Goal: Go to known website: Access a specific website the user already knows

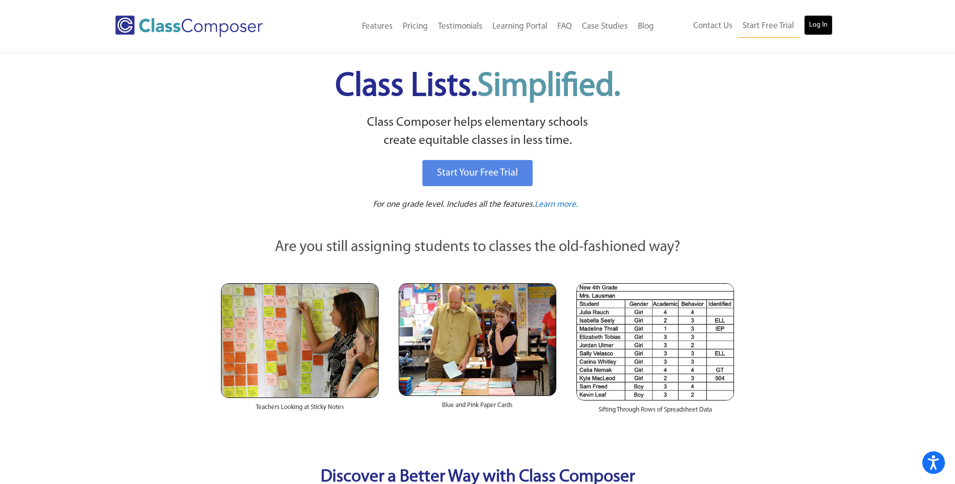
click at [829, 26] on link "Log In" at bounding box center [818, 25] width 29 height 20
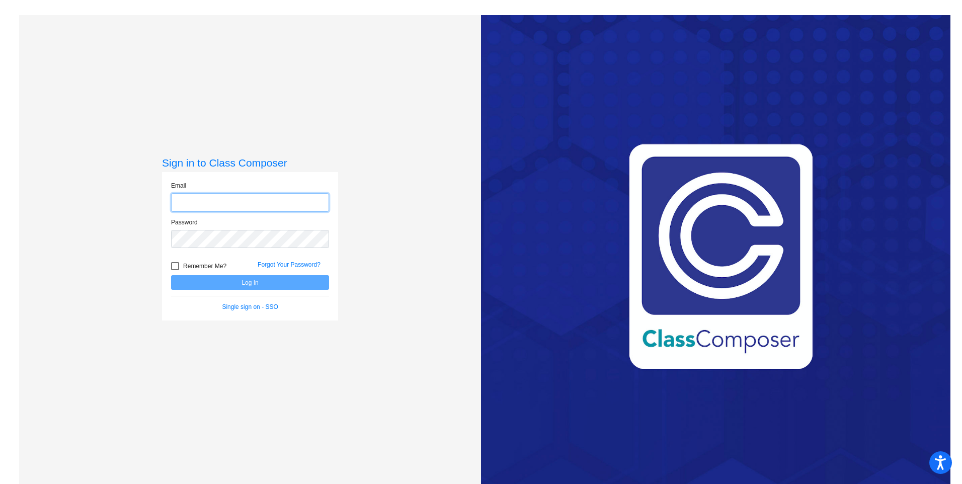
type input "[EMAIL_ADDRESS][DOMAIN_NAME]"
click at [251, 285] on button "Log In" at bounding box center [250, 282] width 158 height 15
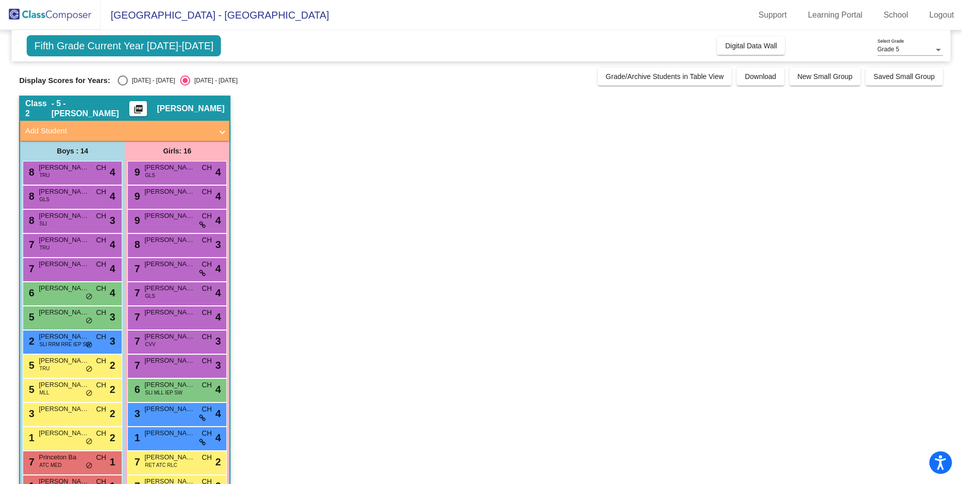
click at [125, 43] on span "Fifth Grade Current Year [DATE]-[DATE]" at bounding box center [124, 45] width 194 height 21
